Goal: Task Accomplishment & Management: Use online tool/utility

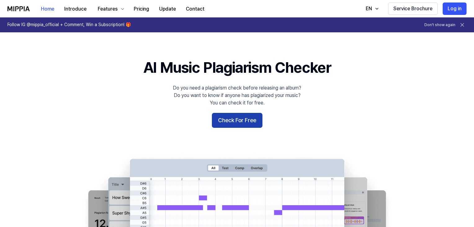
click at [252, 125] on button "Check For Free" at bounding box center [237, 120] width 51 height 15
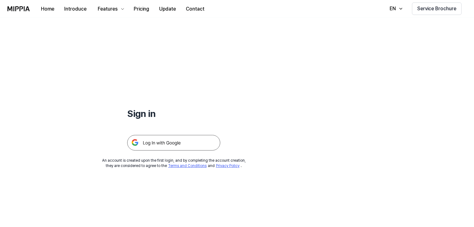
click at [203, 142] on img at bounding box center [173, 143] width 93 height 16
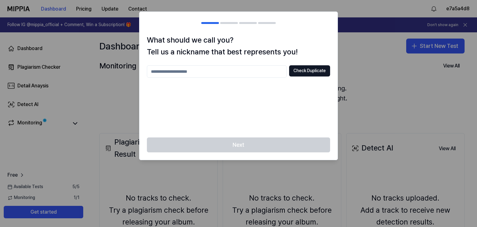
click at [251, 71] on input "text" at bounding box center [217, 71] width 140 height 12
type input "**********"
click at [296, 70] on button "Check Duplicate" at bounding box center [309, 70] width 41 height 11
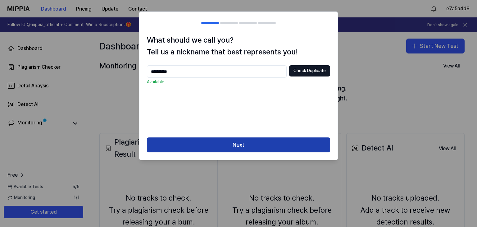
click at [267, 150] on button "Next" at bounding box center [238, 144] width 183 height 15
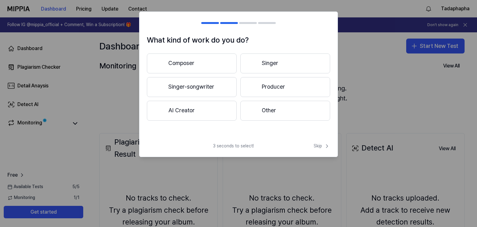
click at [267, 145] on div "3 seconds to select! Skip" at bounding box center [238, 150] width 198 height 14
click at [205, 65] on button "Composer" at bounding box center [192, 63] width 90 height 20
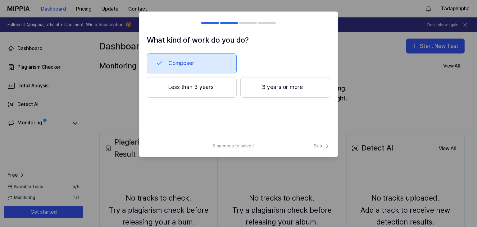
click at [222, 85] on button "Less than 3 years" at bounding box center [192, 87] width 90 height 20
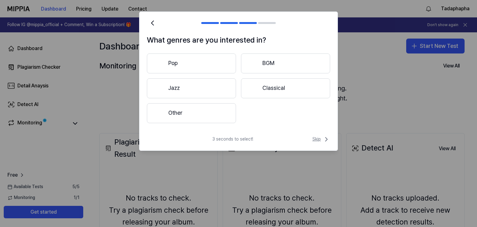
click at [321, 137] on span "Skip" at bounding box center [321, 138] width 18 height 7
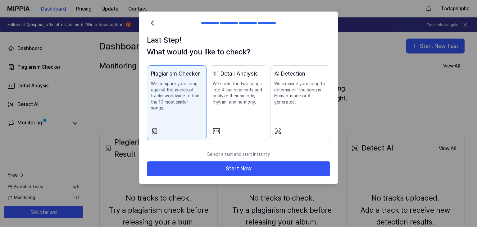
click at [292, 102] on p "We examine your song to determine if the song is Human-made or AI-generated." at bounding box center [300, 93] width 52 height 24
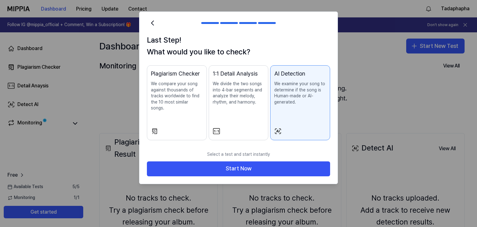
click at [241, 102] on p "We divide the two songs into 4-bar segments and analyze their melody, rhythm, a…" at bounding box center [239, 93] width 52 height 24
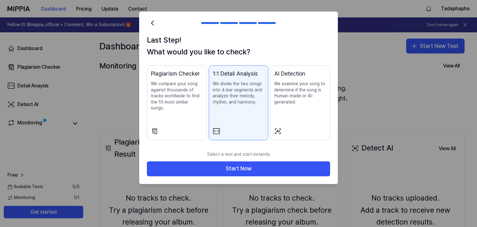
click at [181, 98] on p "We compare your song against thousands of tracks worldwide to find the 10 most …" at bounding box center [177, 96] width 52 height 30
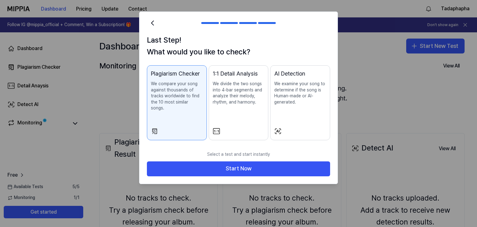
click at [254, 101] on p "We divide the two songs into 4-bar segments and analyze their melody, rhythm, a…" at bounding box center [239, 93] width 52 height 24
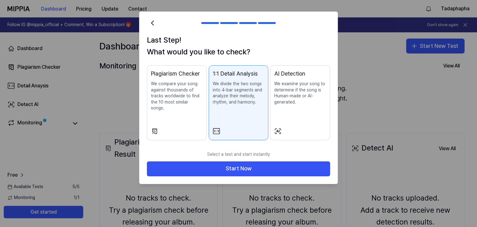
click at [301, 106] on div "AI Detection We examine your song to determine if the song is Human-made or AI-…" at bounding box center [300, 93] width 52 height 48
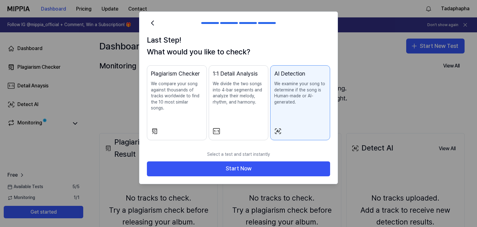
click at [171, 111] on div "Plagiarism Checker We compare your song against thousands of tracks worldwide t…" at bounding box center [177, 96] width 52 height 54
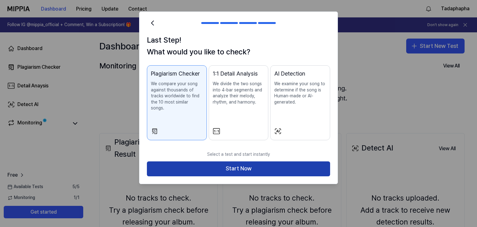
click at [215, 162] on button "Start Now" at bounding box center [238, 168] width 183 height 15
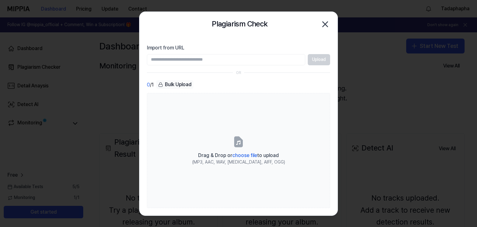
click at [317, 64] on div "Upload" at bounding box center [238, 59] width 183 height 11
click at [189, 83] on div "Bulk Upload" at bounding box center [174, 84] width 37 height 9
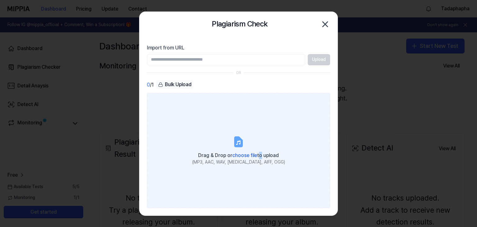
click at [258, 155] on span "Drag & Drop or choose file to upload" at bounding box center [238, 155] width 81 height 6
click at [0, 0] on input "Drag & Drop or choose file to upload (MP3, AAC, WAV, FLAC, AIFF, OGG)" at bounding box center [0, 0] width 0 height 0
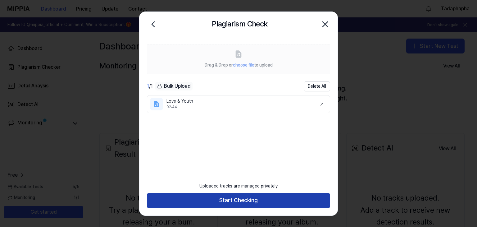
click at [250, 199] on button "Start Checking" at bounding box center [238, 200] width 183 height 15
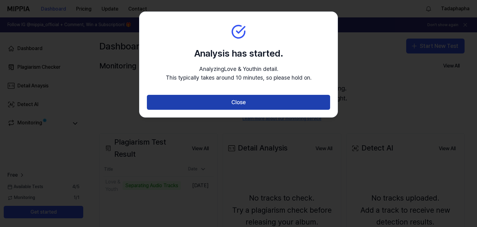
click at [227, 97] on button "Close" at bounding box center [238, 102] width 183 height 15
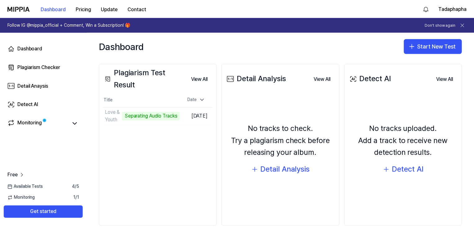
scroll to position [81, 0]
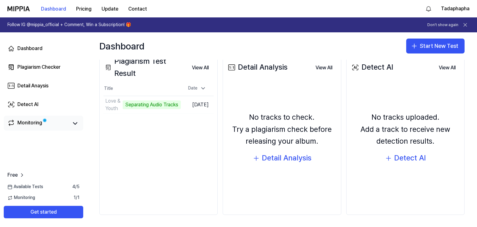
click at [82, 126] on div "Monitoring" at bounding box center [43, 122] width 79 height 15
click at [75, 123] on icon at bounding box center [74, 123] width 7 height 7
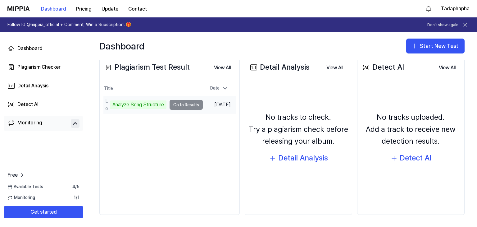
click at [187, 103] on td "Love & Youth Analyze Song Structure Go to Results" at bounding box center [152, 104] width 99 height 17
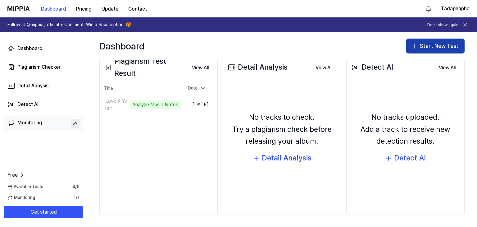
click at [421, 48] on button "Start New Test" at bounding box center [435, 45] width 58 height 15
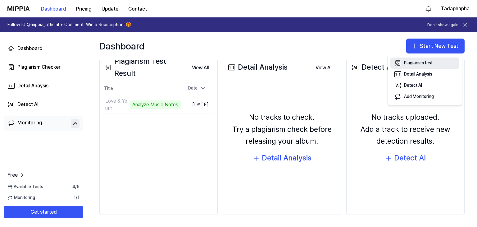
click at [430, 66] on div "Plagiarism test" at bounding box center [418, 63] width 29 height 6
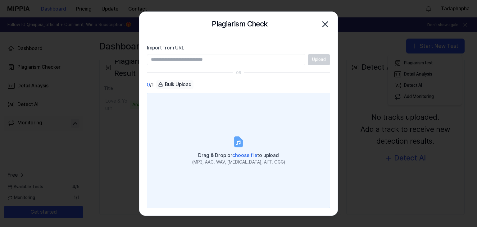
click at [214, 155] on span "Drag & Drop or choose file to upload" at bounding box center [238, 155] width 81 height 6
click at [0, 0] on input "Drag & Drop or choose file to upload (MP3, AAC, WAV, FLAC, AIFF, OGG)" at bounding box center [0, 0] width 0 height 0
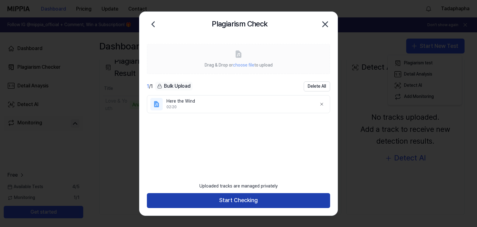
click at [259, 199] on button "Start Checking" at bounding box center [238, 200] width 183 height 15
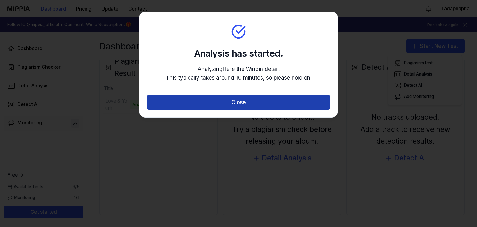
click at [273, 103] on button "Close" at bounding box center [238, 102] width 183 height 15
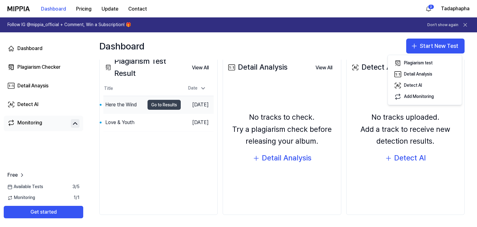
click at [165, 104] on button "Go to Results" at bounding box center [163, 105] width 33 height 10
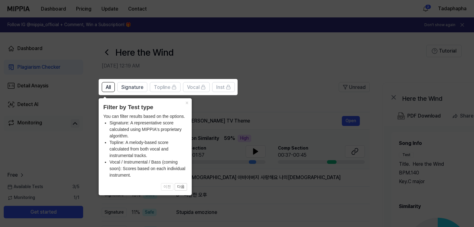
click at [172, 129] on li "Signature: A representative score calculated using MIPPIA's proprietary algorit…" at bounding box center [149, 130] width 78 height 20
click at [273, 146] on icon at bounding box center [238, 113] width 477 height 227
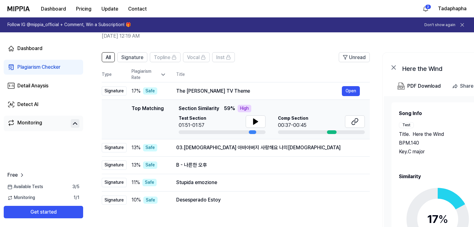
scroll to position [30, 0]
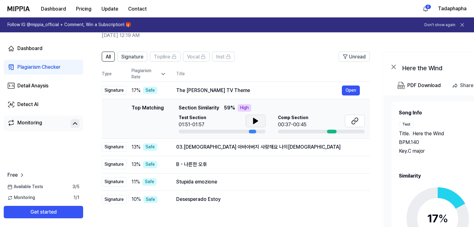
click at [249, 124] on button at bounding box center [256, 121] width 20 height 12
click at [256, 121] on icon at bounding box center [256, 121] width 4 height 6
click at [351, 138] on td "03.하나님 아바아버지 사랑해요 나의하나님 Open" at bounding box center [268, 146] width 204 height 17
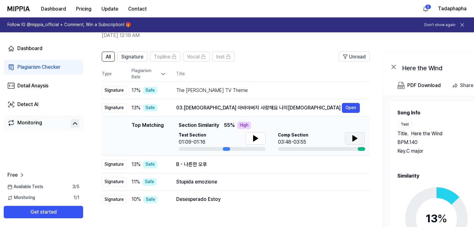
click at [364, 138] on button at bounding box center [355, 138] width 20 height 12
click at [254, 141] on icon at bounding box center [255, 137] width 7 height 7
click at [352, 110] on button "Open" at bounding box center [351, 108] width 18 height 10
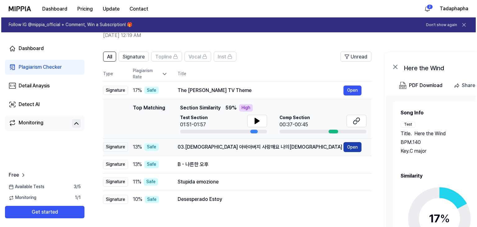
scroll to position [0, 0]
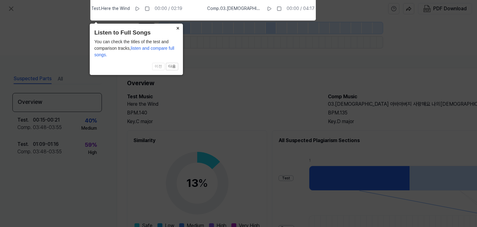
click at [226, 59] on icon at bounding box center [238, 112] width 477 height 230
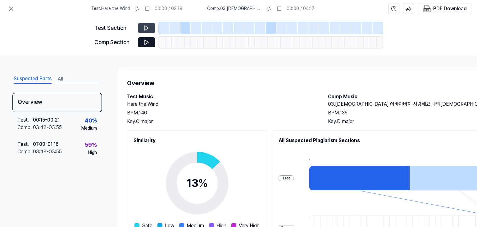
click at [142, 25] on button at bounding box center [146, 28] width 17 height 10
click at [147, 27] on icon at bounding box center [146, 28] width 6 height 6
click at [148, 41] on icon at bounding box center [146, 42] width 6 height 6
click at [147, 31] on button at bounding box center [146, 28] width 17 height 10
click at [138, 9] on icon at bounding box center [137, 9] width 3 height 4
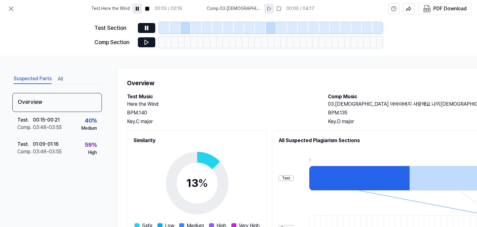
click at [270, 8] on icon at bounding box center [268, 8] width 5 height 5
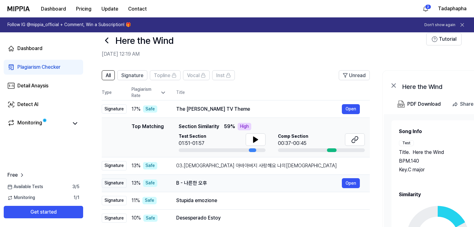
scroll to position [9, 0]
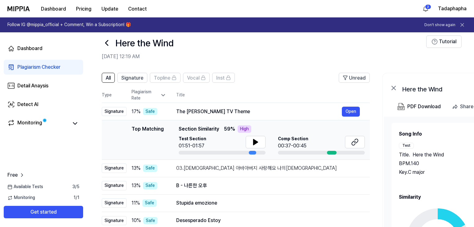
click at [163, 93] on icon at bounding box center [163, 95] width 6 height 6
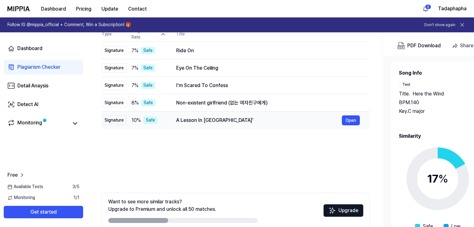
scroll to position [101, 0]
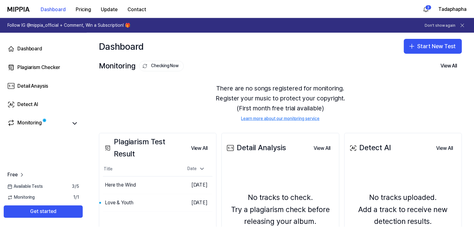
scroll to position [39, 0]
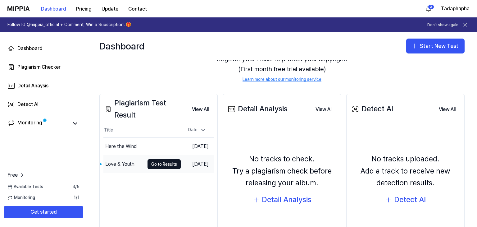
click at [123, 165] on div "Love & Youth" at bounding box center [119, 163] width 29 height 7
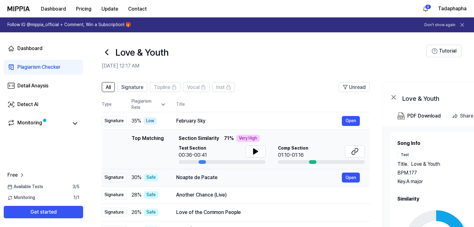
scroll to position [51, 0]
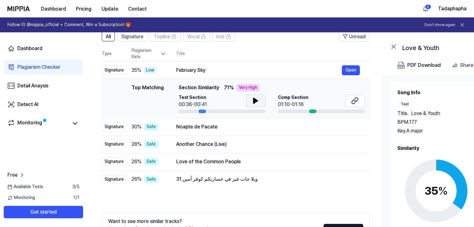
click at [259, 99] on icon at bounding box center [255, 100] width 7 height 7
click at [350, 102] on button at bounding box center [355, 100] width 20 height 12
